Goal: Task Accomplishment & Management: Manage account settings

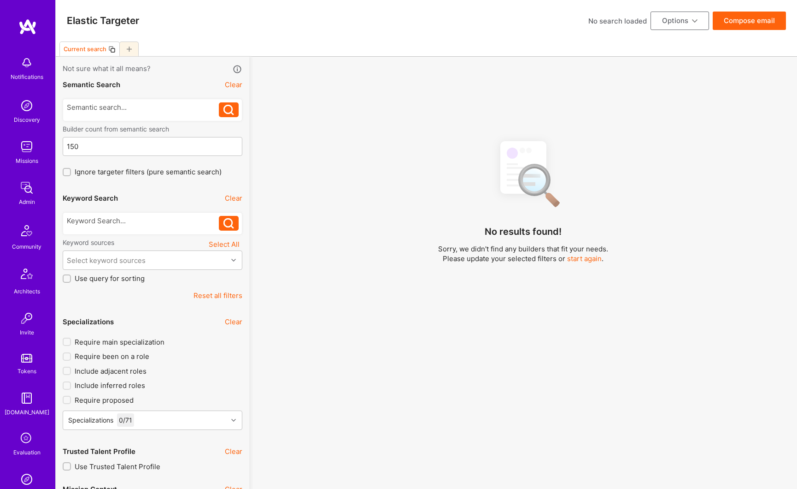
scroll to position [195, 0]
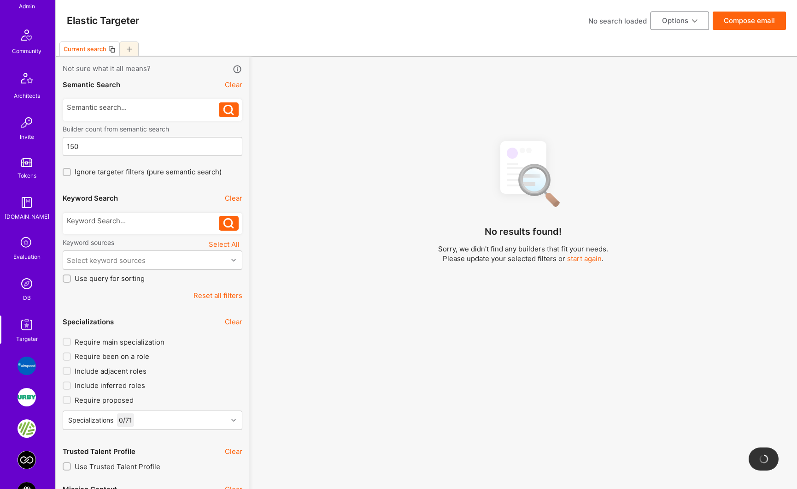
click at [24, 280] on img at bounding box center [27, 283] width 18 height 18
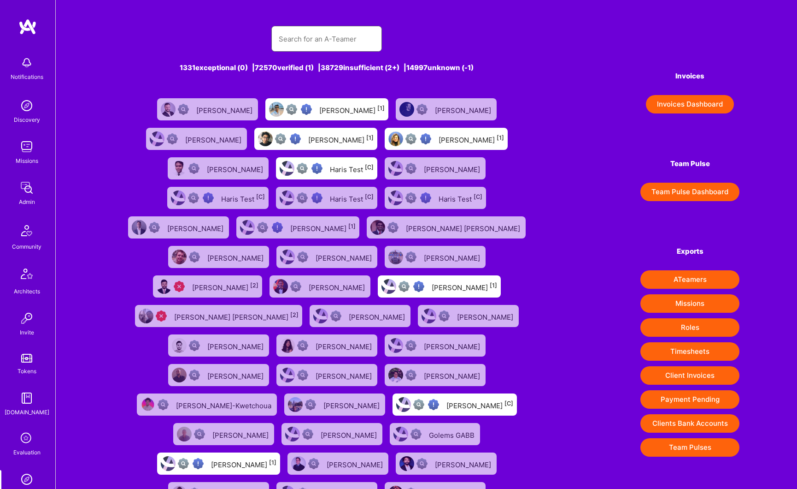
click at [299, 40] on input "text" at bounding box center [327, 39] width 96 height 24
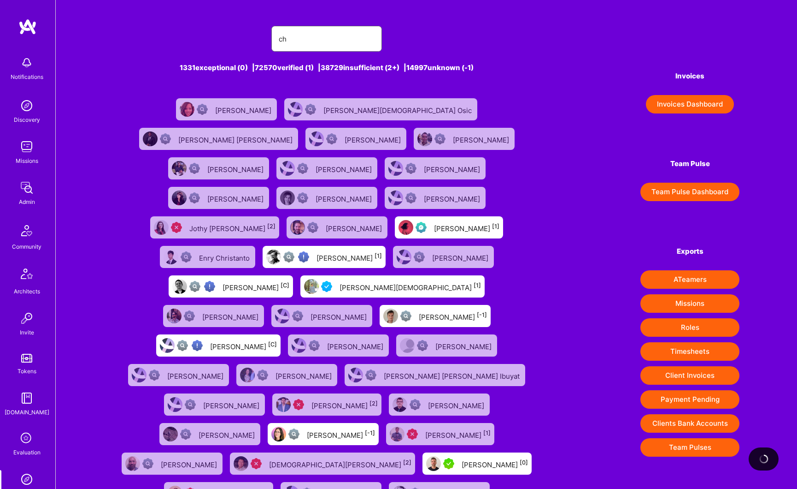
type input "c"
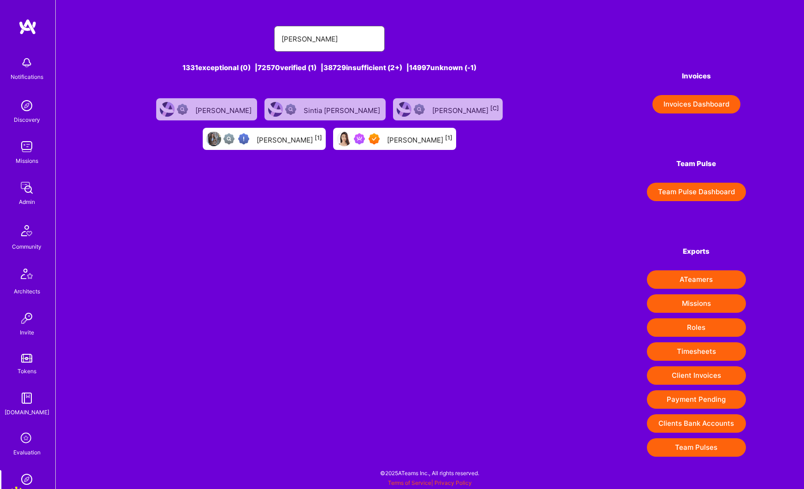
type input "melinda"
click at [387, 139] on div "Melinda Chen [1]" at bounding box center [419, 139] width 65 height 12
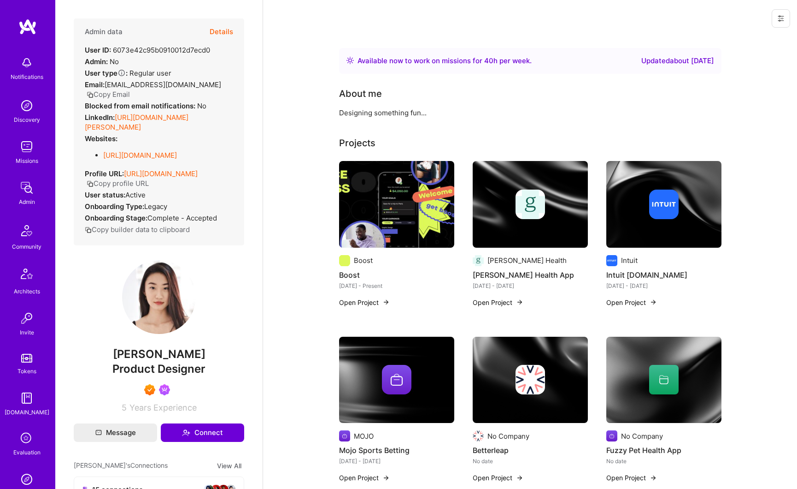
click at [215, 31] on button "Details" at bounding box center [222, 31] width 24 height 27
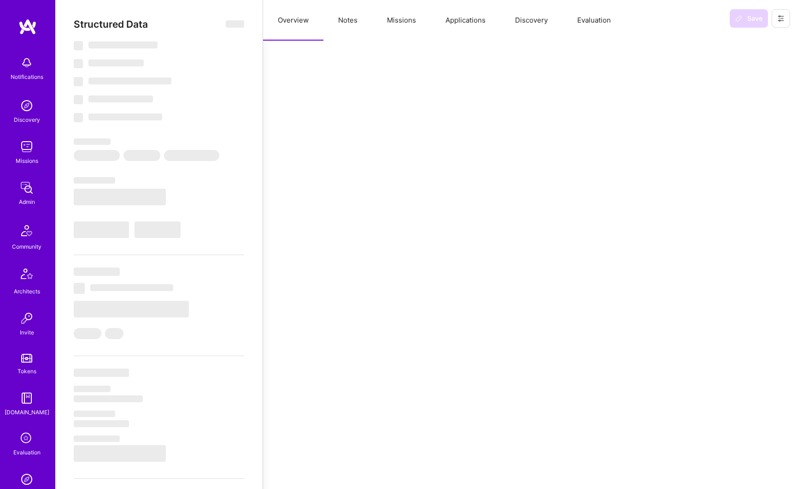
click at [410, 22] on button "Missions" at bounding box center [401, 20] width 59 height 41
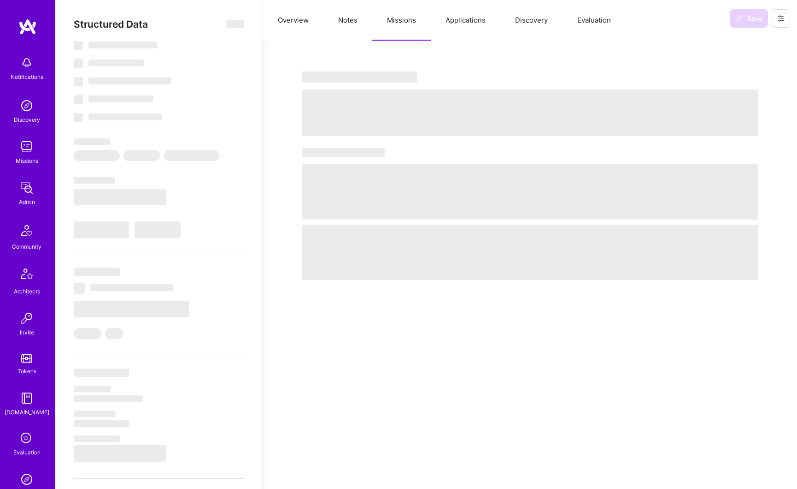
select select "Right Now"
select select "7"
select select "4"
select select "7"
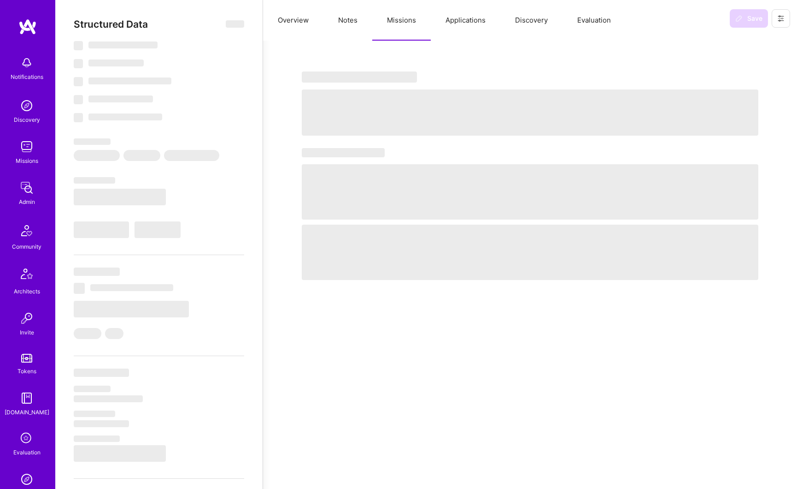
select select "US"
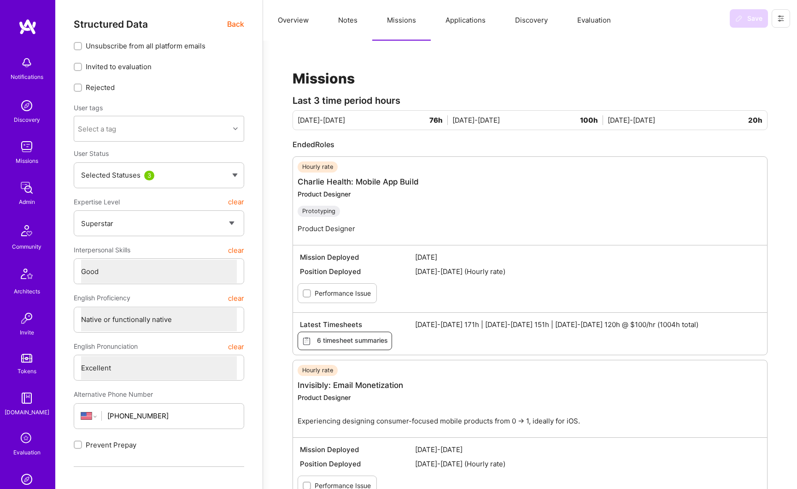
click at [339, 343] on span "6 timesheet summaries" at bounding box center [345, 341] width 86 height 10
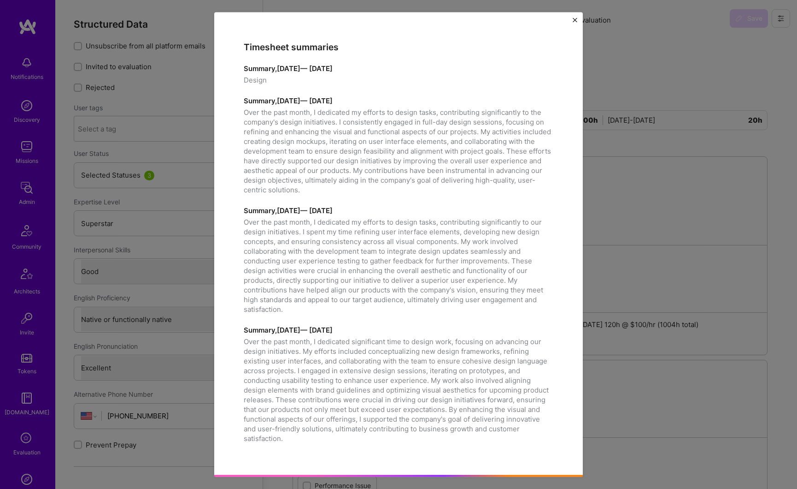
click at [572, 20] on div "Timesheet summaries Summary, March 31, 2025 — April 29, 2025 Design Summary, Ma…" at bounding box center [398, 244] width 369 height 464
click at [574, 21] on img "Close" at bounding box center [575, 20] width 5 height 5
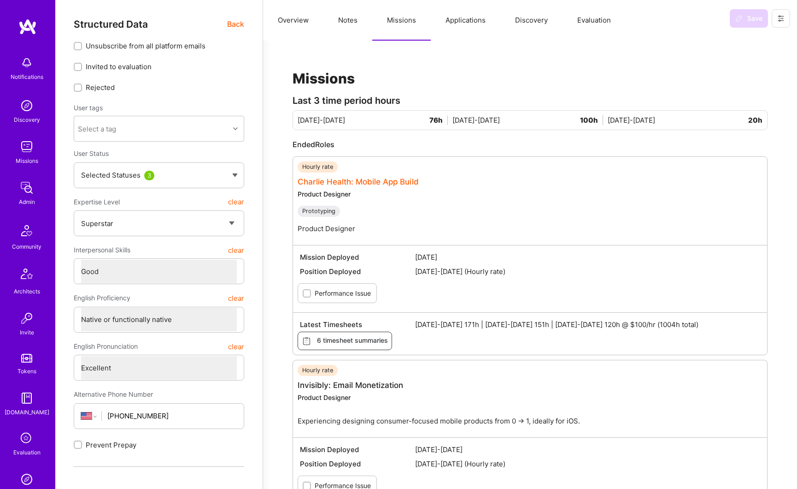
click at [329, 182] on link "Charlie Health: Mobile App Build" at bounding box center [358, 181] width 121 height 9
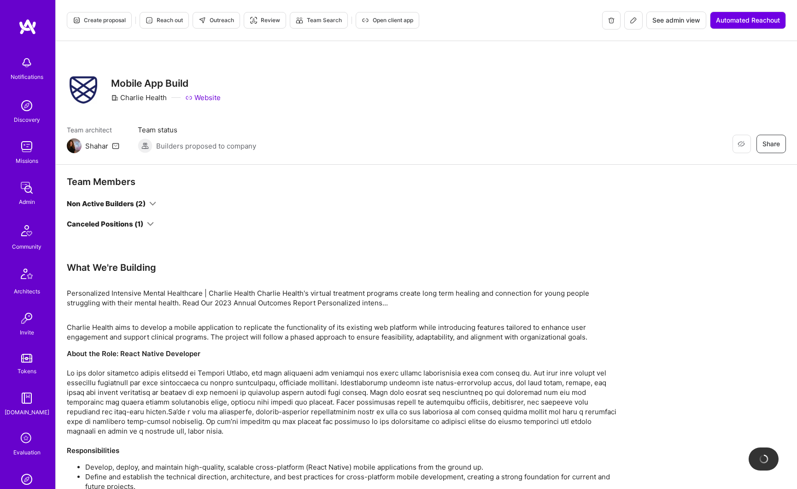
click at [632, 19] on icon at bounding box center [633, 20] width 7 height 7
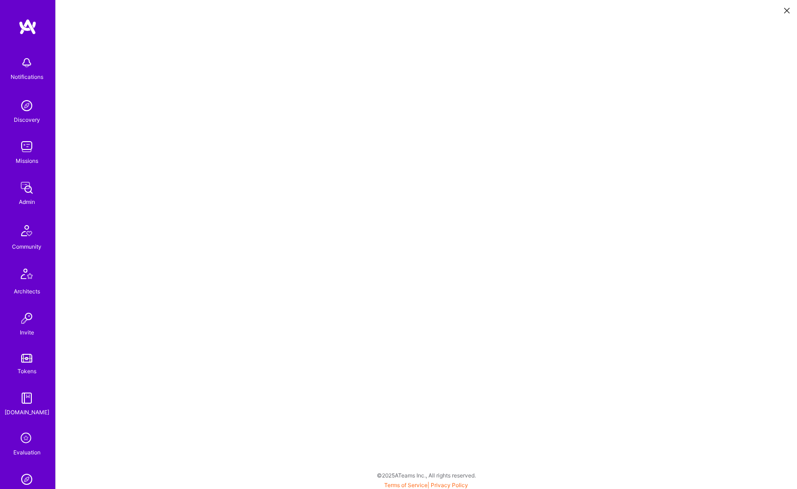
click at [784, 9] on button at bounding box center [787, 9] width 11 height 15
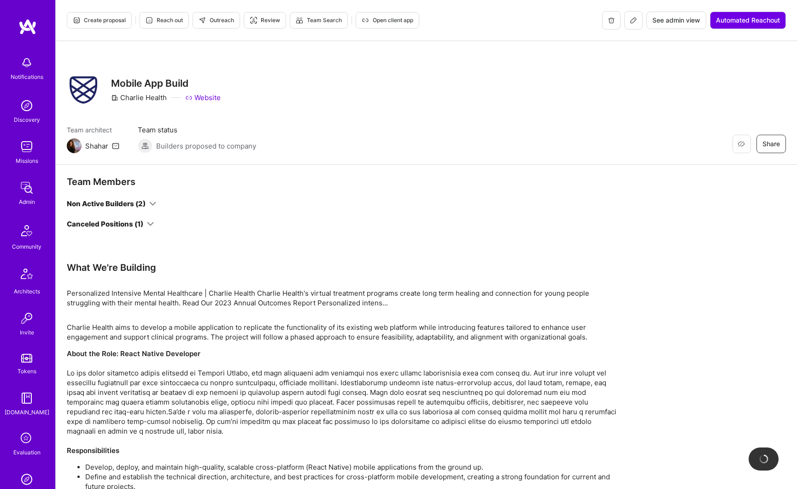
click at [673, 24] on span "See admin view" at bounding box center [677, 20] width 48 height 9
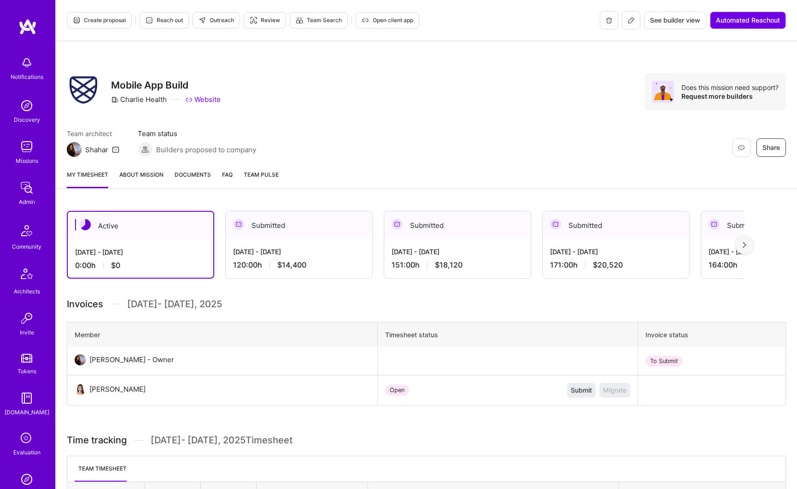
click at [155, 177] on link "About Mission" at bounding box center [141, 179] width 44 height 18
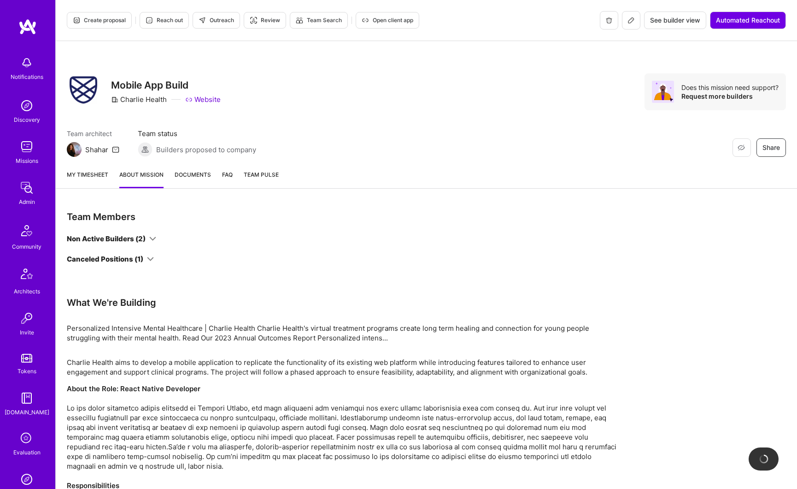
click at [135, 242] on div "Non Active Builders (2)" at bounding box center [106, 239] width 79 height 10
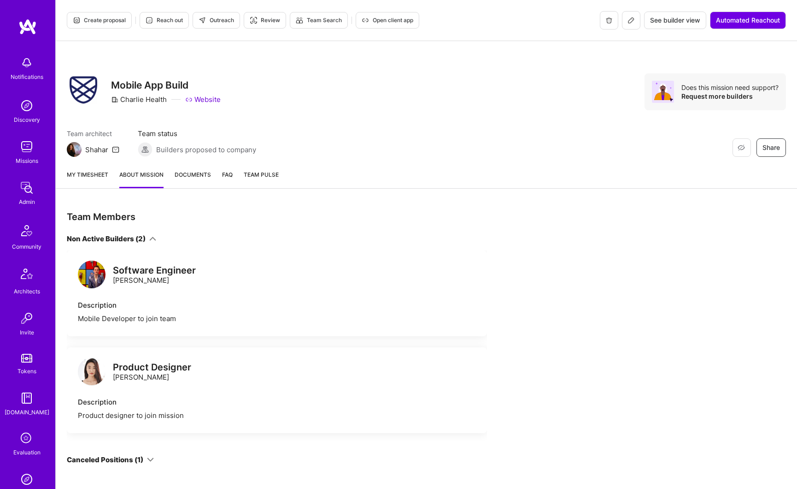
click at [123, 389] on div "Product Designer Melinda Chen Description Product designer to join mission" at bounding box center [277, 390] width 420 height 86
click at [90, 393] on div "Product Designer Melinda Chen Description Product designer to join mission" at bounding box center [277, 390] width 420 height 86
click at [94, 403] on div "Description" at bounding box center [277, 402] width 398 height 10
click at [104, 171] on link "My timesheet" at bounding box center [87, 179] width 41 height 18
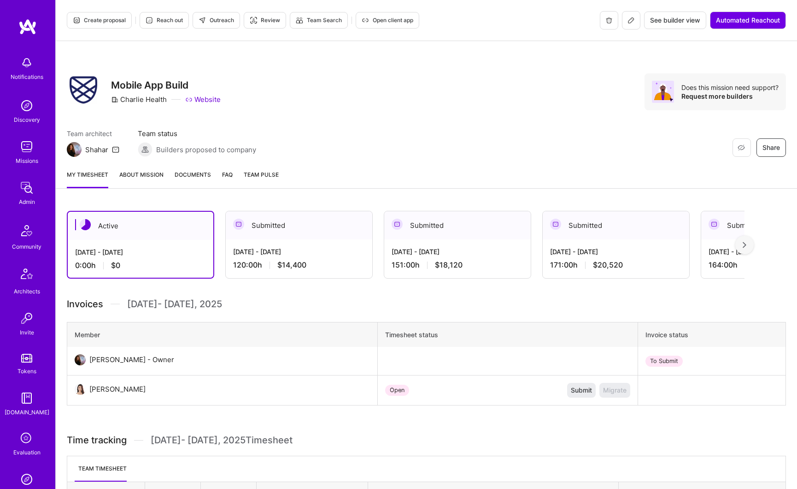
click at [189, 171] on span "Documents" at bounding box center [193, 175] width 36 height 10
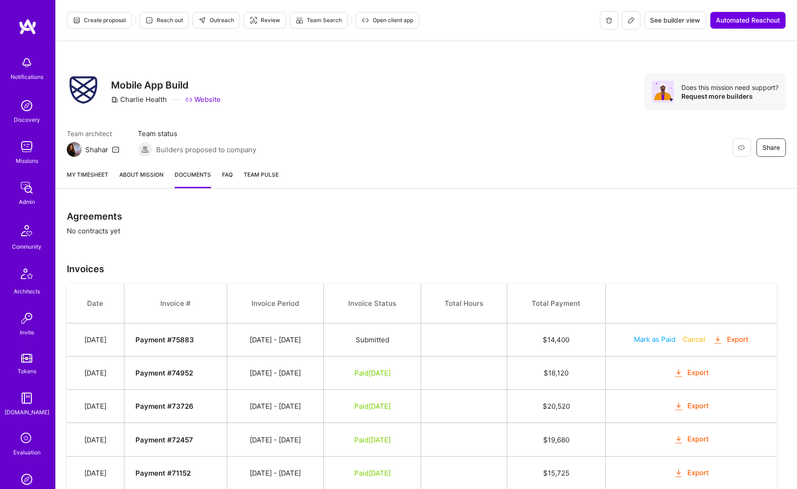
scroll to position [131, 0]
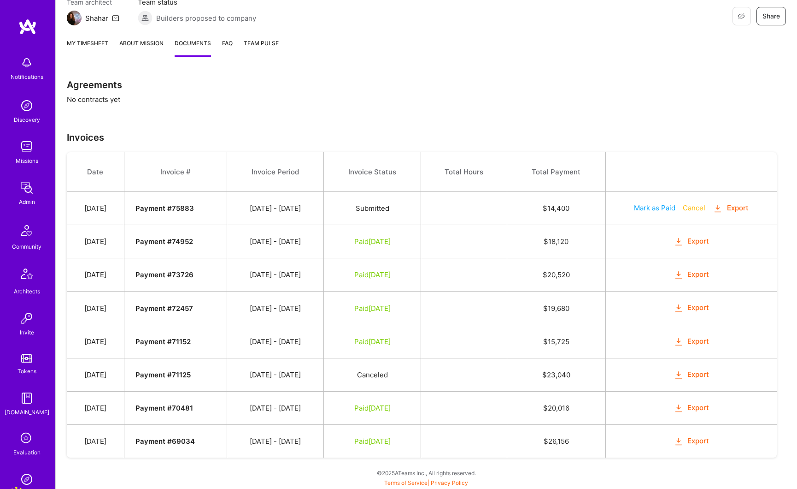
click at [694, 243] on button "Export" at bounding box center [692, 241] width 36 height 11
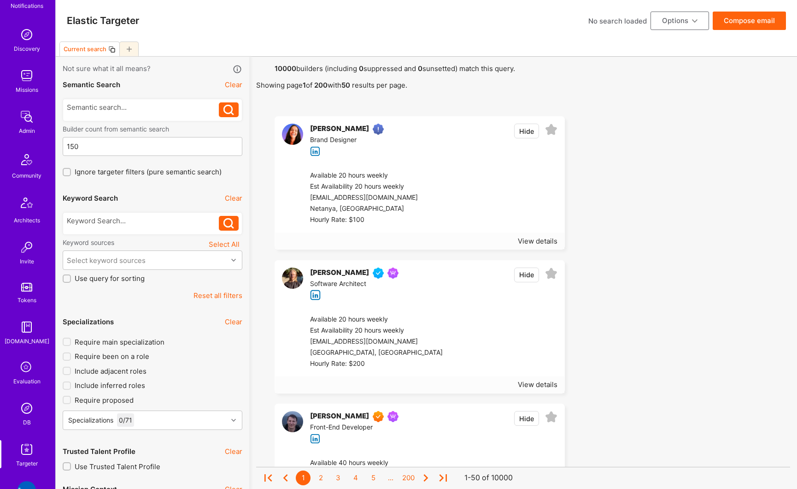
scroll to position [24, 0]
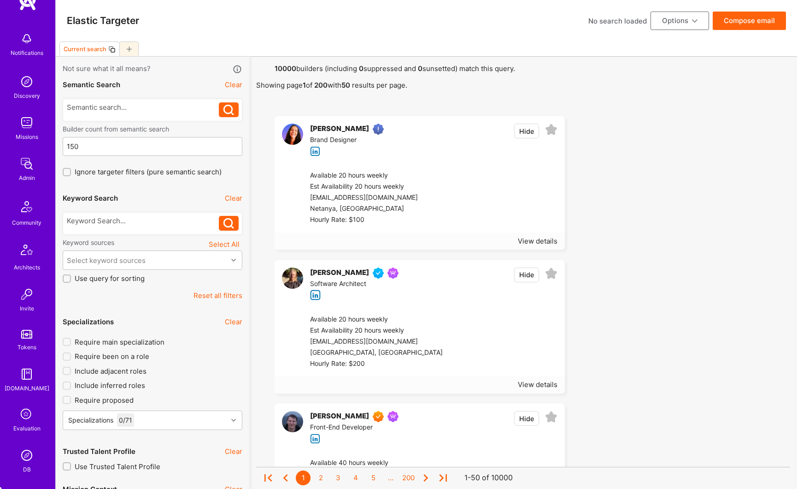
click at [26, 166] on img at bounding box center [27, 163] width 18 height 18
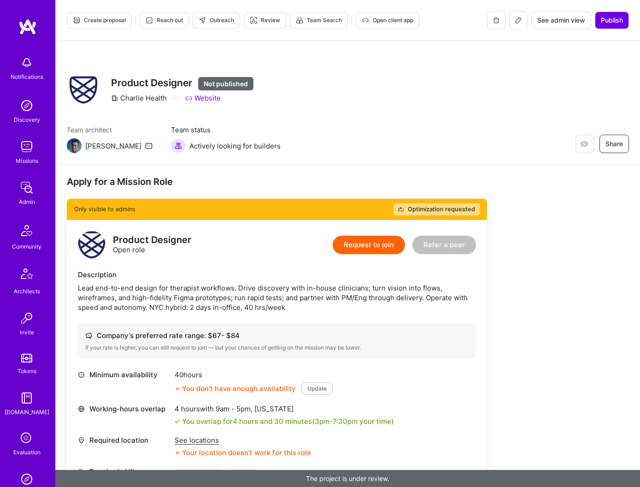
click at [522, 22] on button at bounding box center [518, 20] width 18 height 18
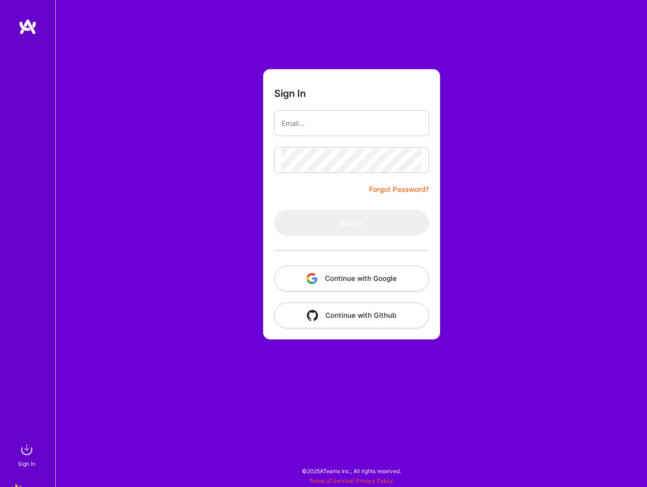
click at [342, 283] on button "Continue with Google" at bounding box center [351, 279] width 155 height 26
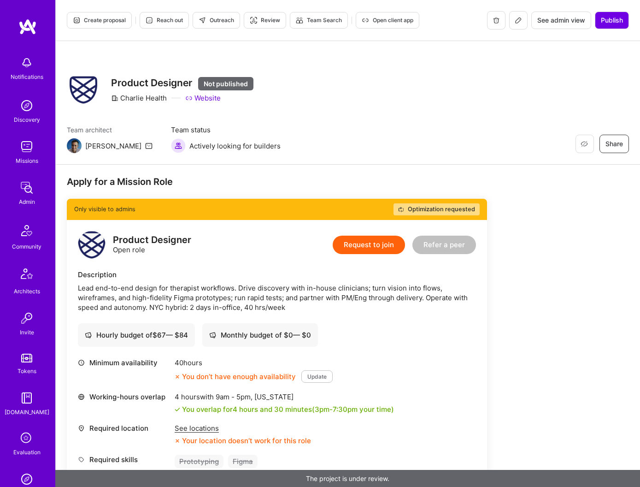
click at [516, 22] on icon at bounding box center [518, 20] width 7 height 7
